Goal: Navigation & Orientation: Go to known website

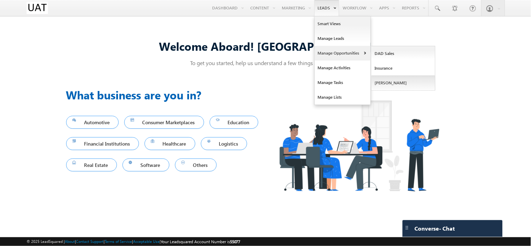
click at [393, 78] on link "[PERSON_NAME]" at bounding box center [404, 83] width 64 height 15
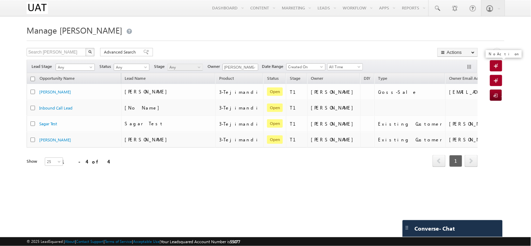
click at [494, 64] on link "No Action" at bounding box center [496, 65] width 12 height 11
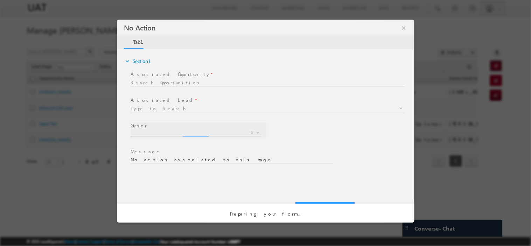
select select "cc20c059-c187-11ed-8636-0a952ba7aa2e"
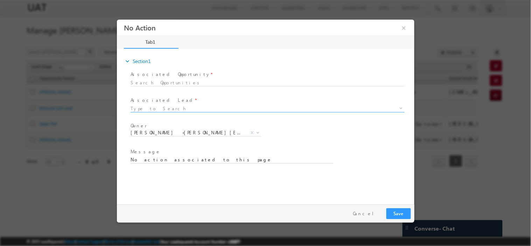
click at [168, 107] on input at bounding box center [267, 108] width 274 height 8
click at [400, 107] on span at bounding box center [401, 108] width 6 height 6
click at [403, 25] on button "×" at bounding box center [404, 27] width 12 height 13
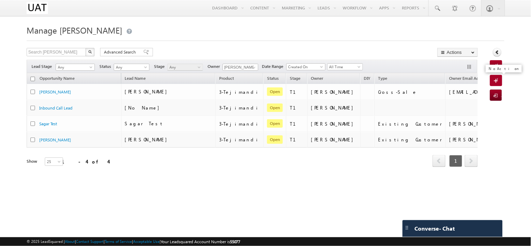
click at [498, 80] on span at bounding box center [497, 81] width 7 height 7
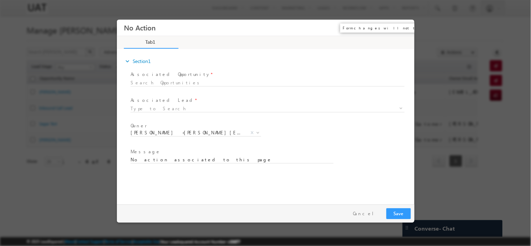
click at [404, 26] on button "×" at bounding box center [404, 27] width 12 height 13
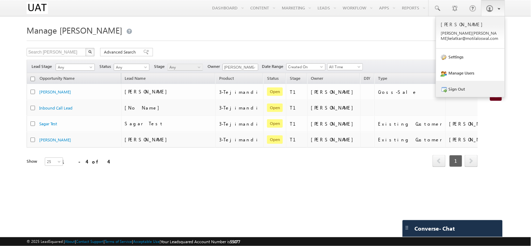
click at [464, 87] on link "Sign Out" at bounding box center [470, 89] width 69 height 16
